Goal: Navigation & Orientation: Find specific page/section

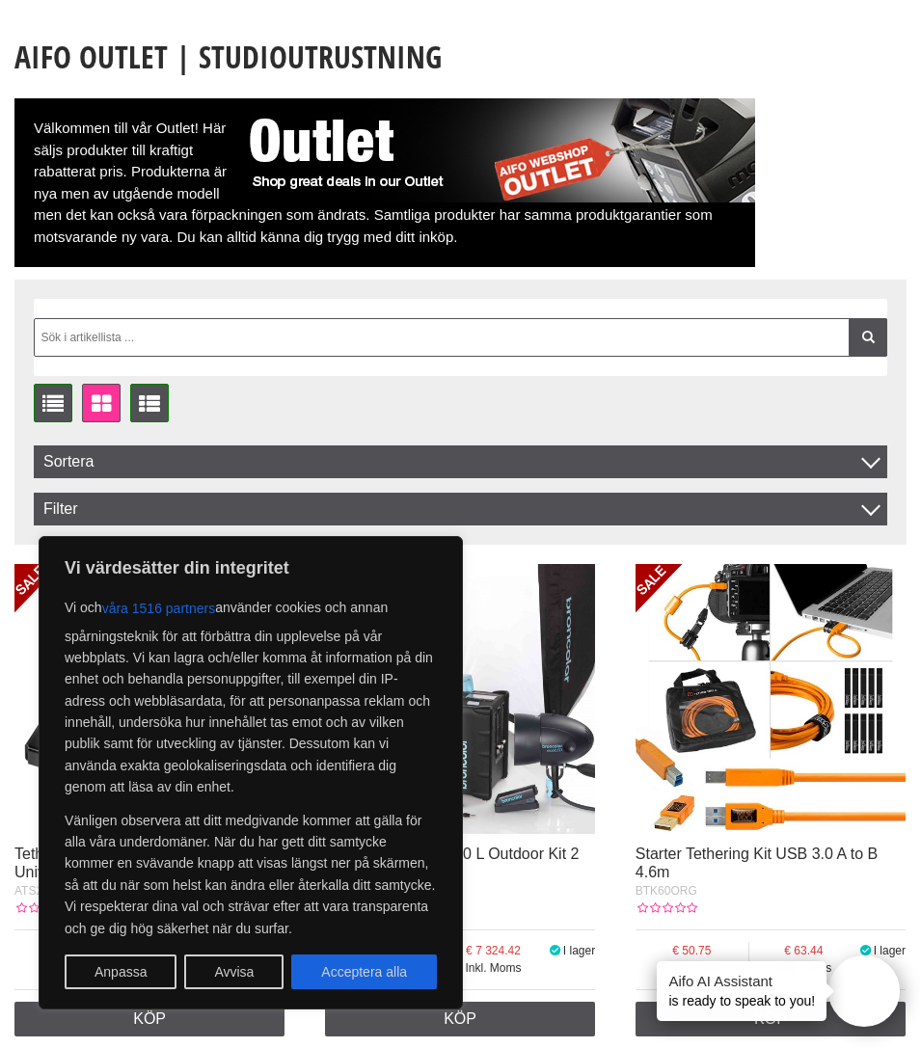
scroll to position [135, 0]
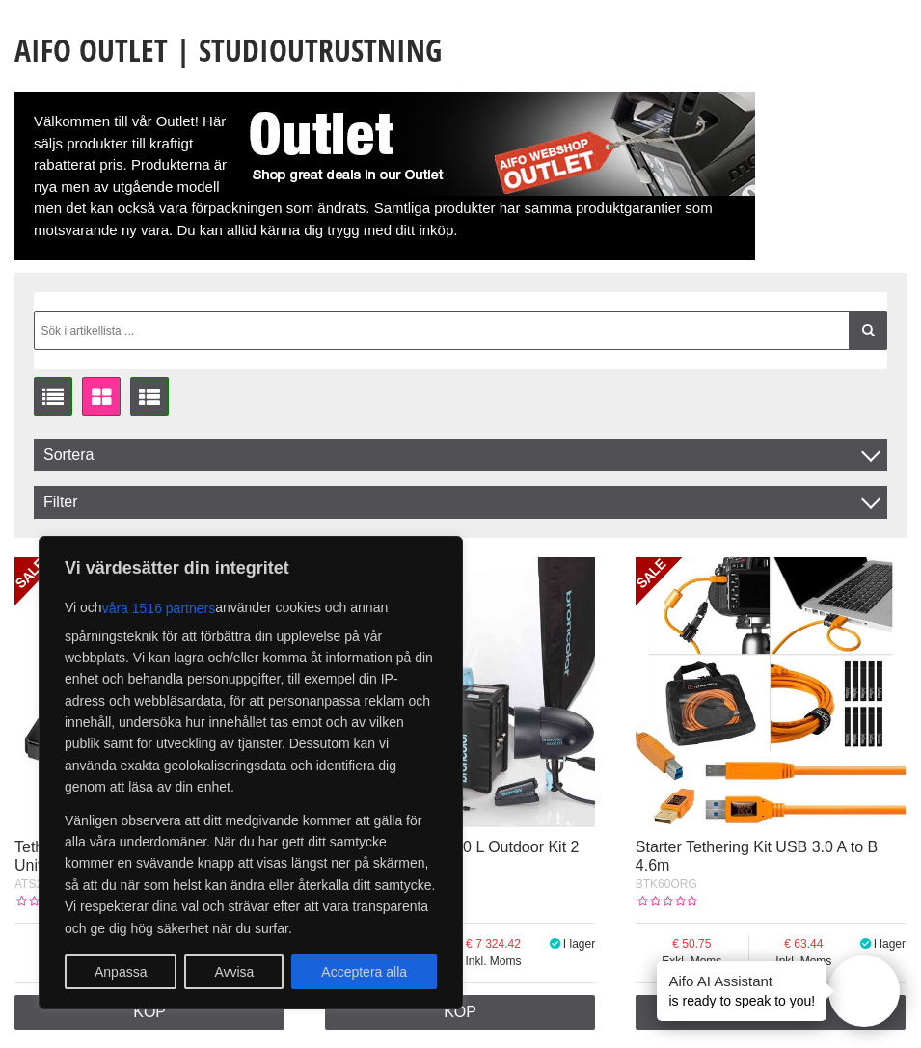
click at [221, 976] on button "Avvisa" at bounding box center [233, 971] width 99 height 35
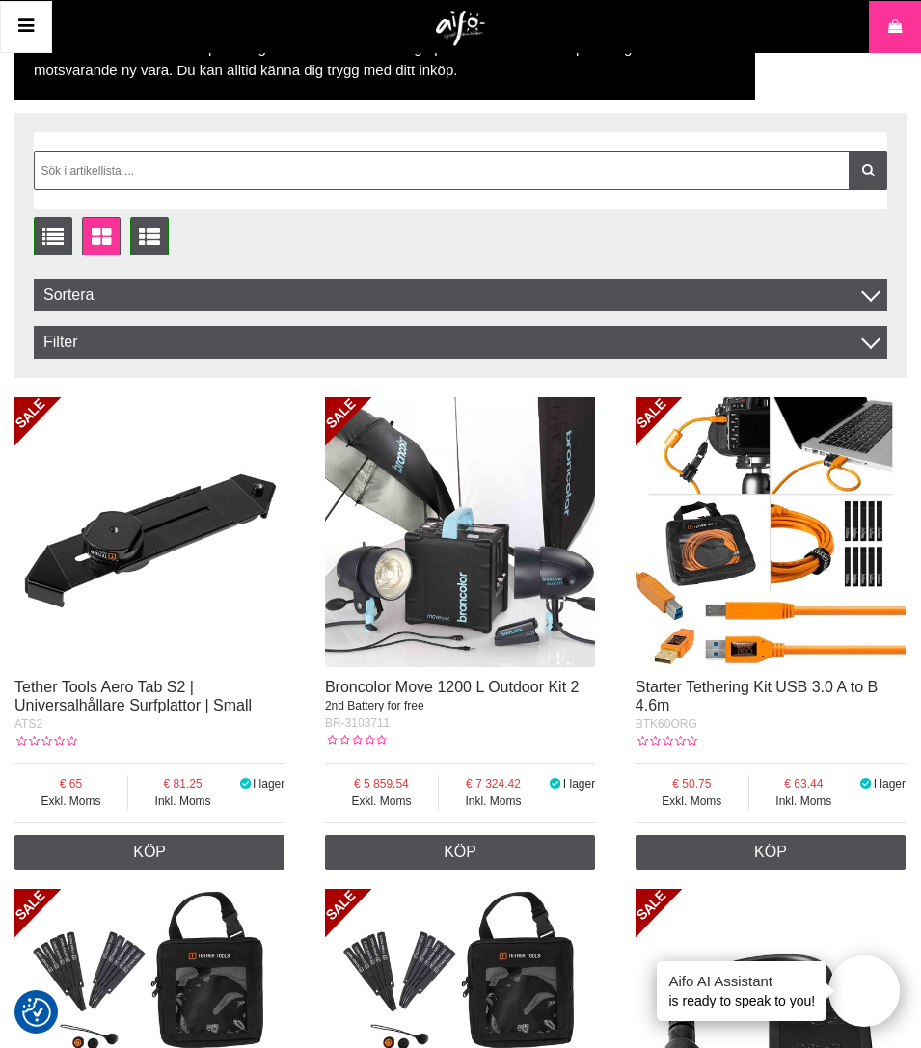
scroll to position [0, 0]
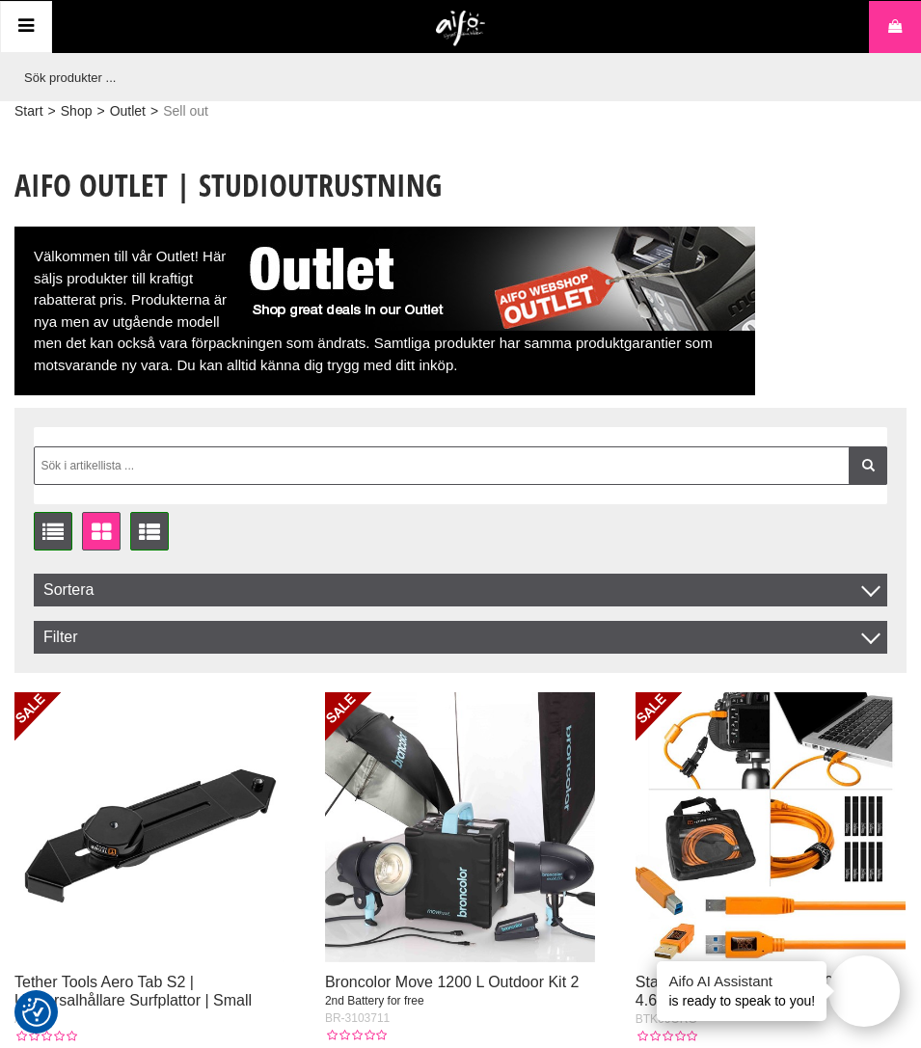
click at [24, 23] on icon at bounding box center [25, 27] width 23 height 28
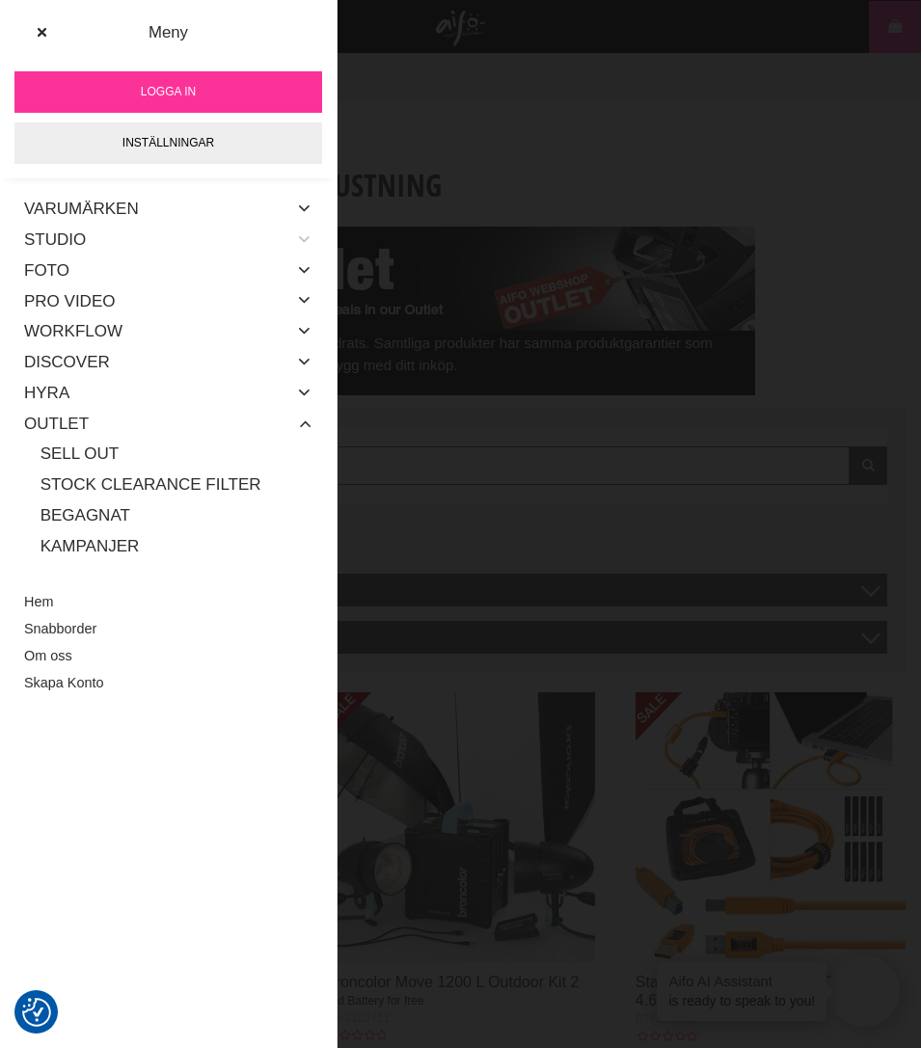
click at [300, 237] on icon at bounding box center [304, 239] width 15 height 25
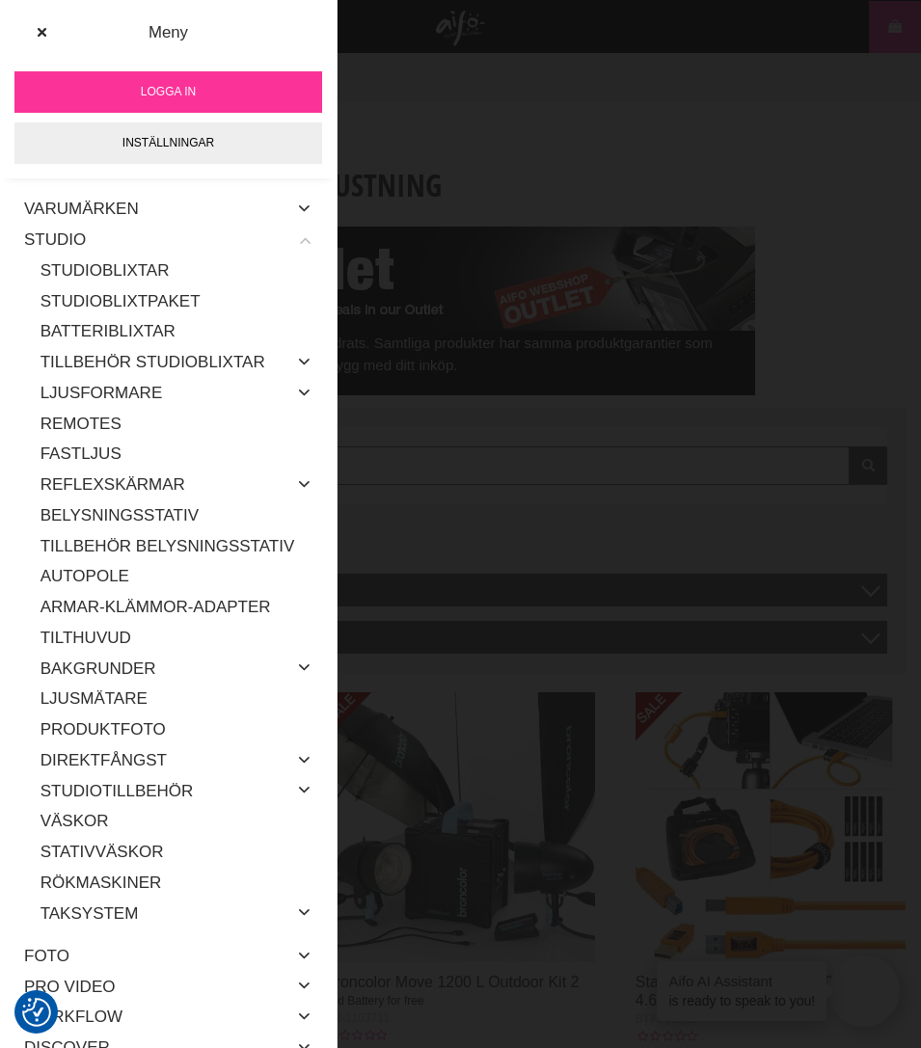
click at [300, 237] on icon at bounding box center [304, 239] width 15 height 25
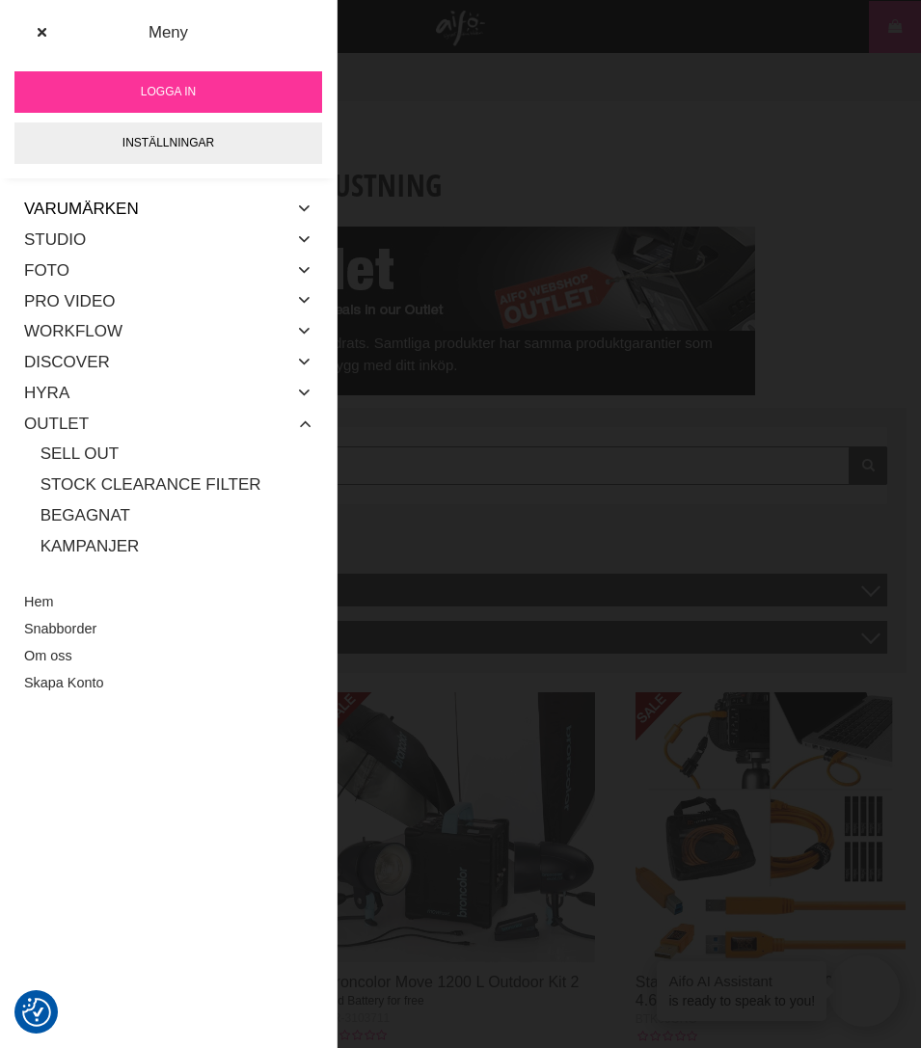
click at [102, 209] on link "Varumärken" at bounding box center [81, 209] width 115 height 31
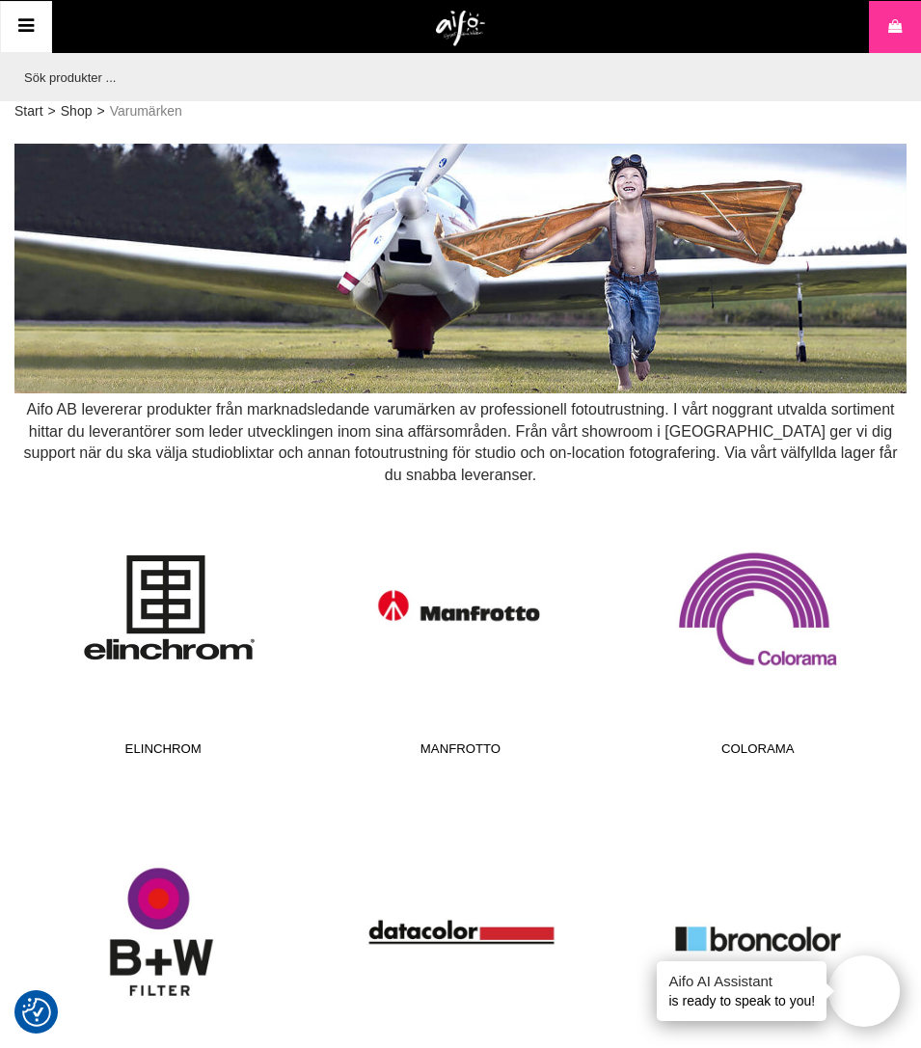
click at [173, 749] on span "Elinchrom" at bounding box center [163, 752] width 273 height 26
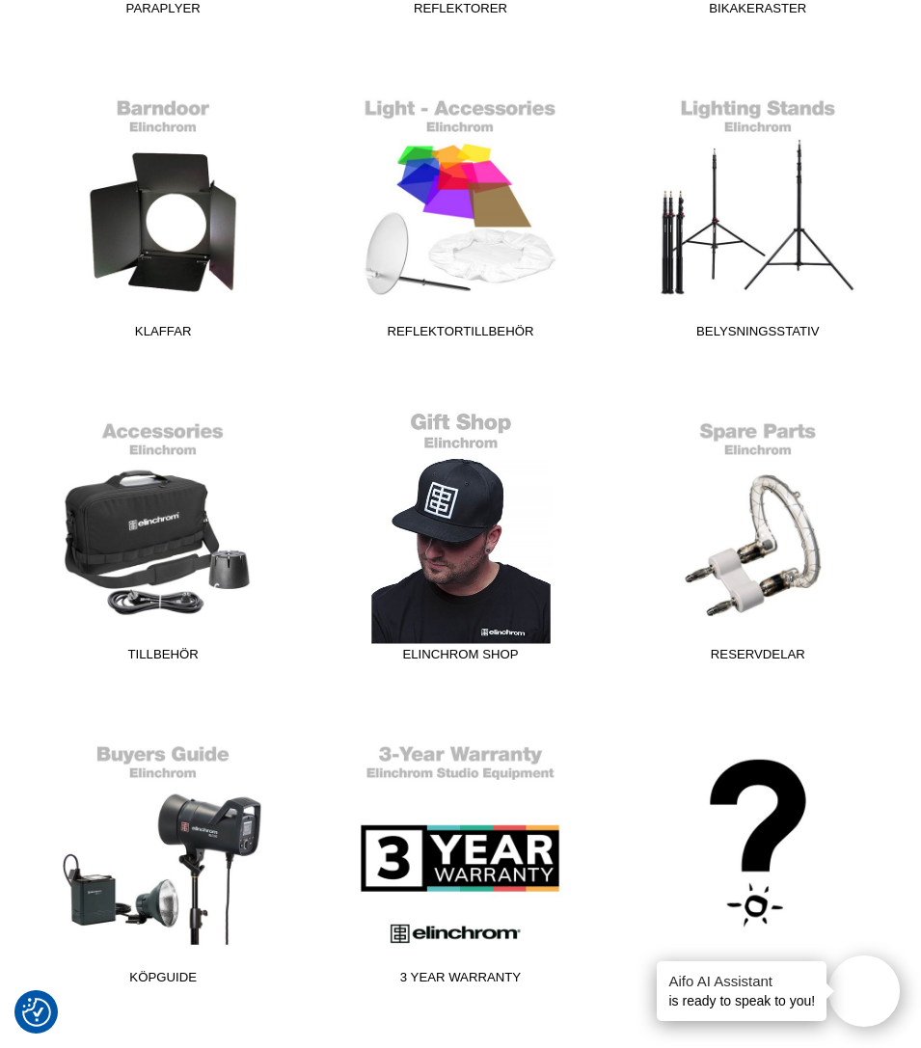
scroll to position [1454, 0]
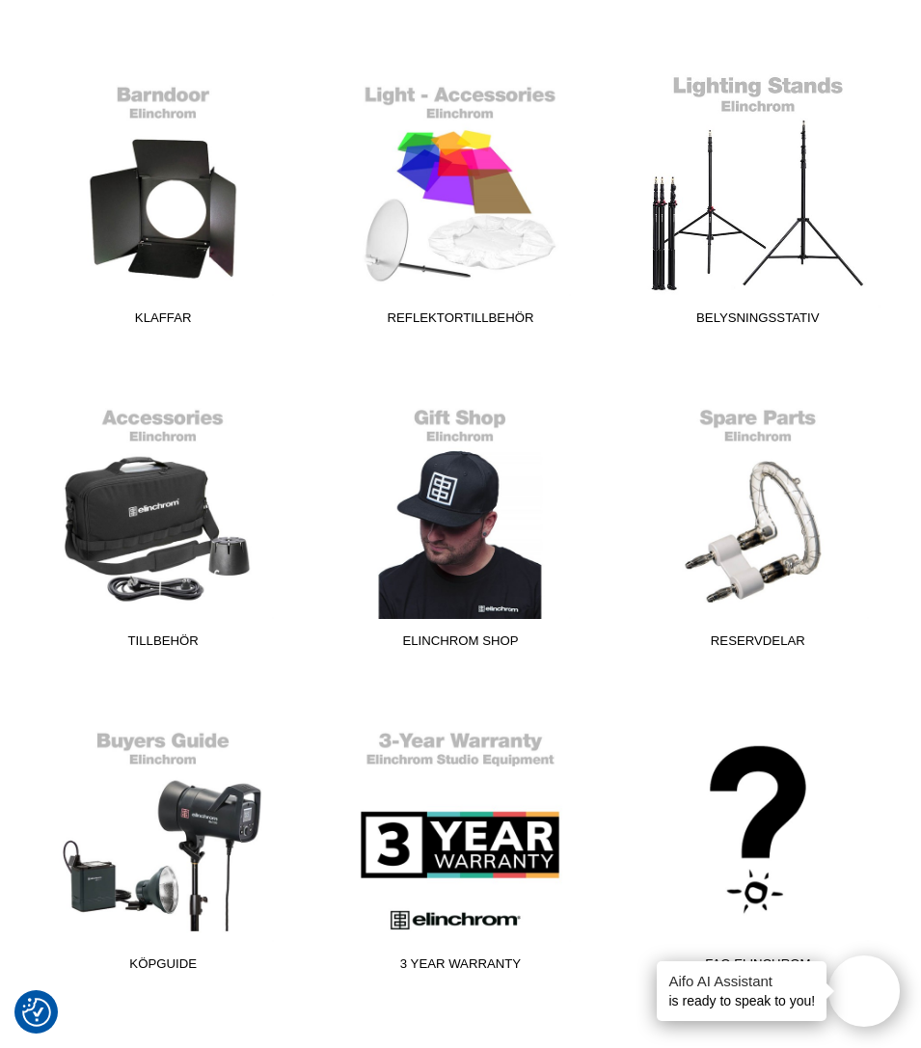
click at [790, 316] on span "Belysningsstativ" at bounding box center [757, 321] width 273 height 26
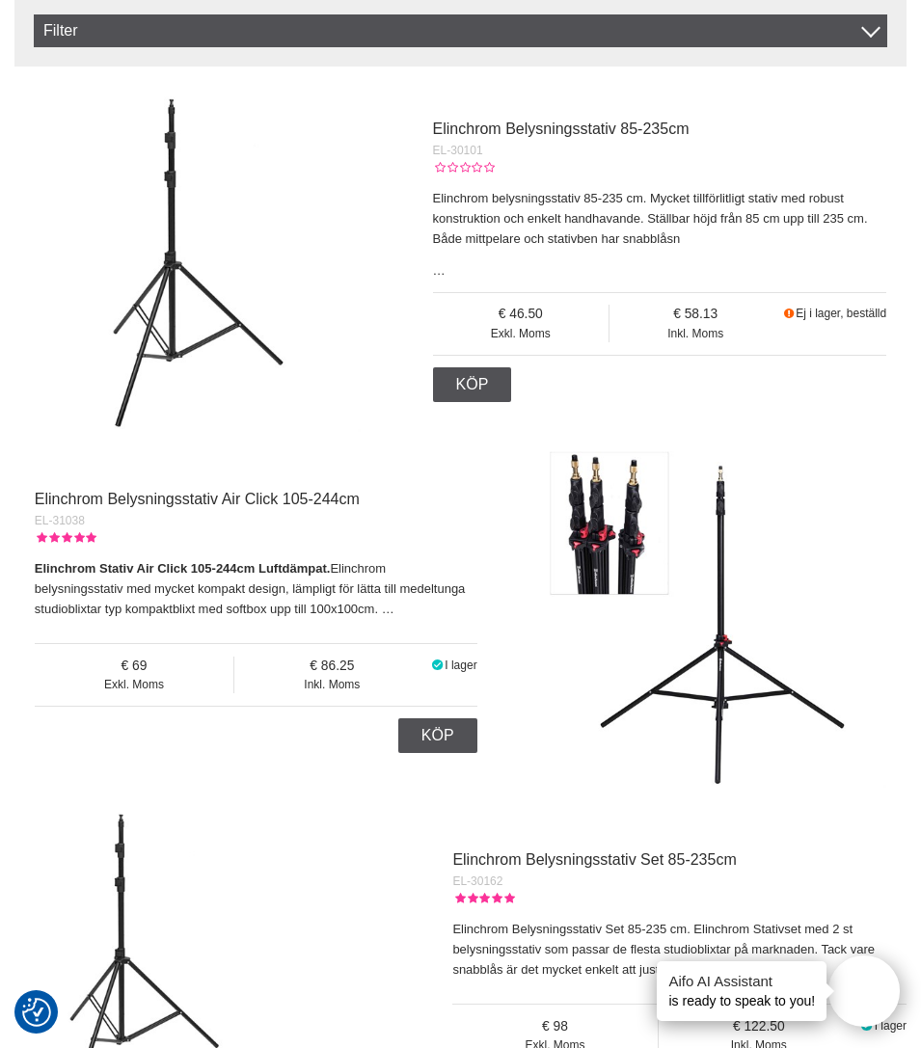
scroll to position [777, 0]
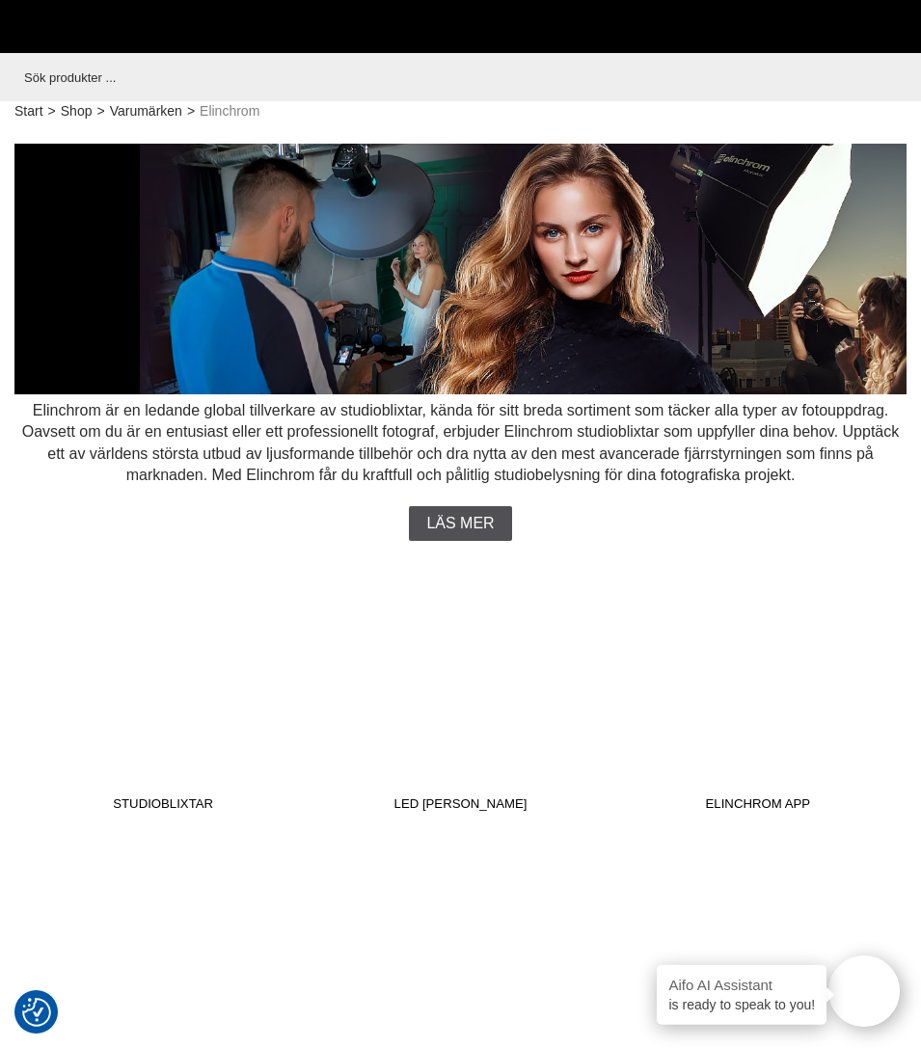
scroll to position [1454, 0]
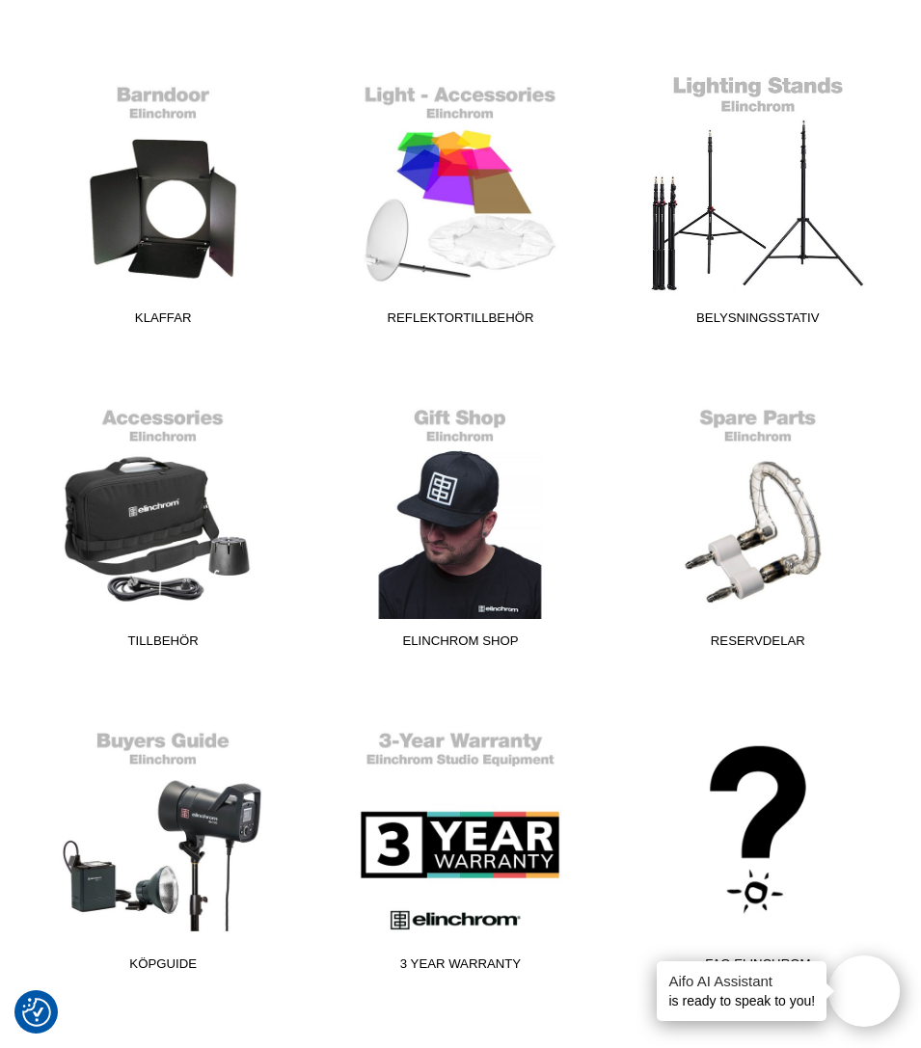
click at [750, 315] on span "Belysningsstativ" at bounding box center [757, 321] width 273 height 26
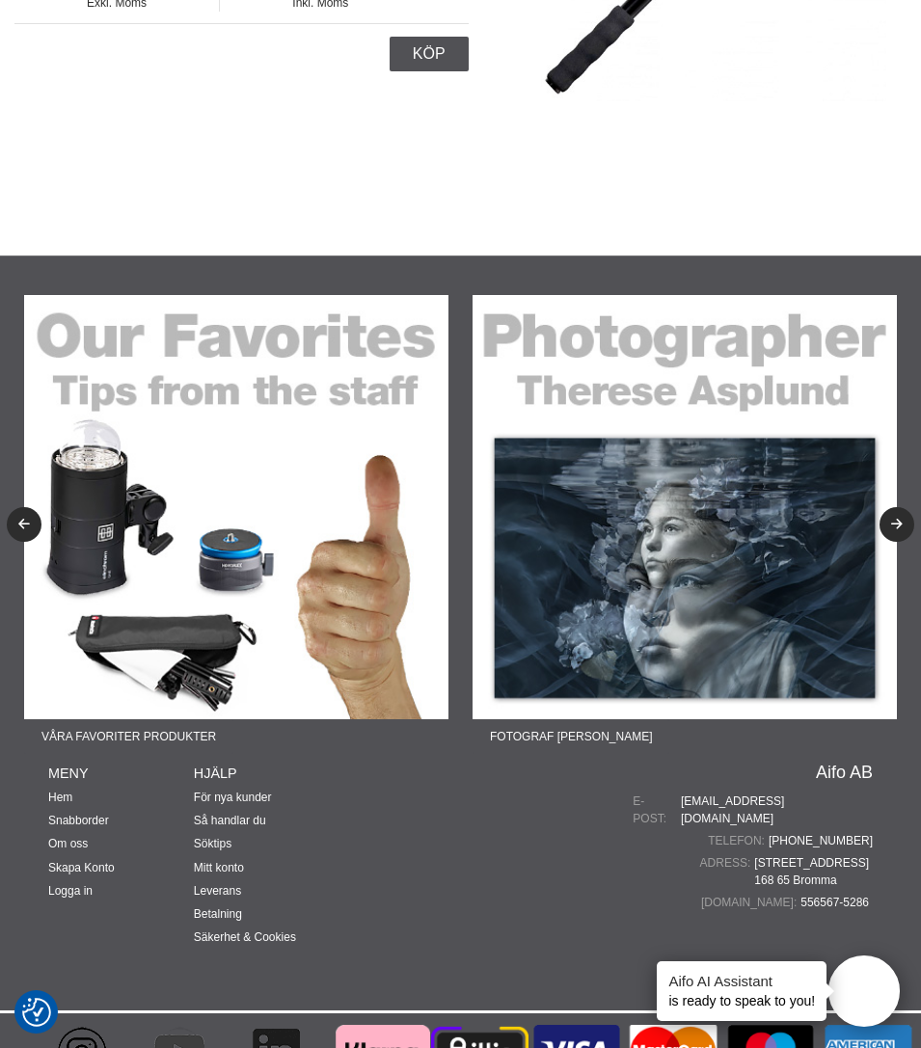
scroll to position [2224, 0]
